Goal: Find specific page/section: Find specific page/section

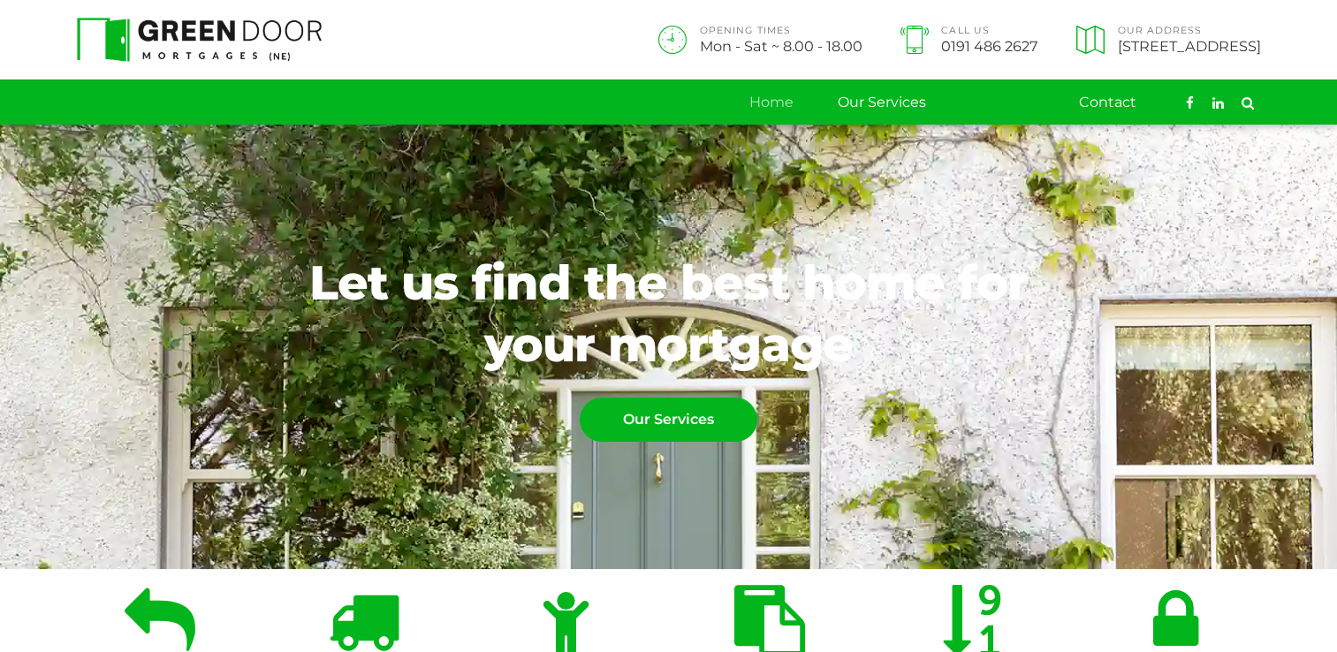
click at [991, 103] on link "About us" at bounding box center [1002, 102] width 65 height 44
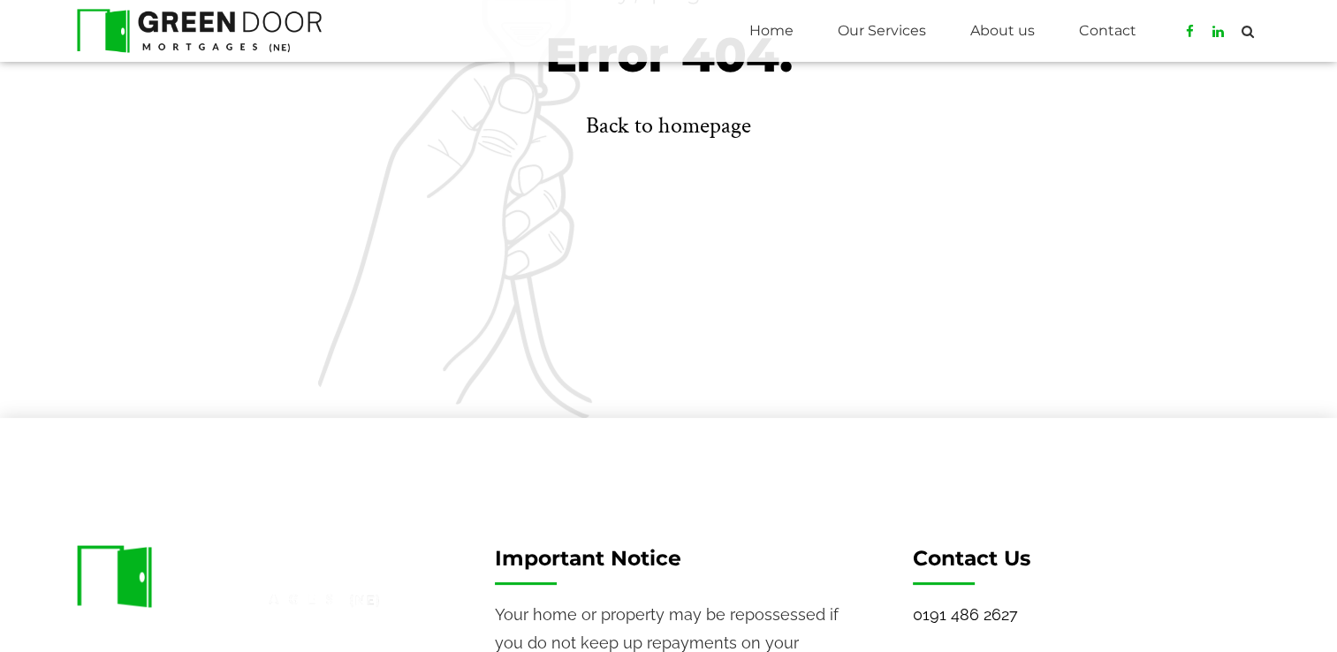
scroll to position [353, 0]
